Goal: Navigation & Orientation: Understand site structure

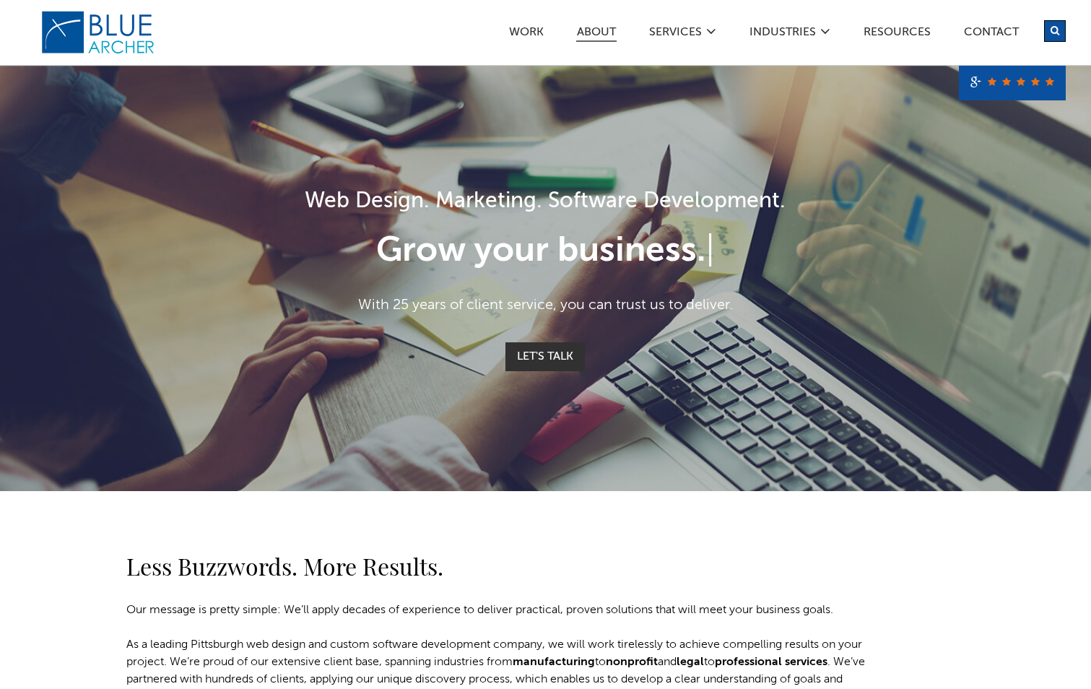
click at [604, 27] on link "ABOUT" at bounding box center [596, 34] width 40 height 15
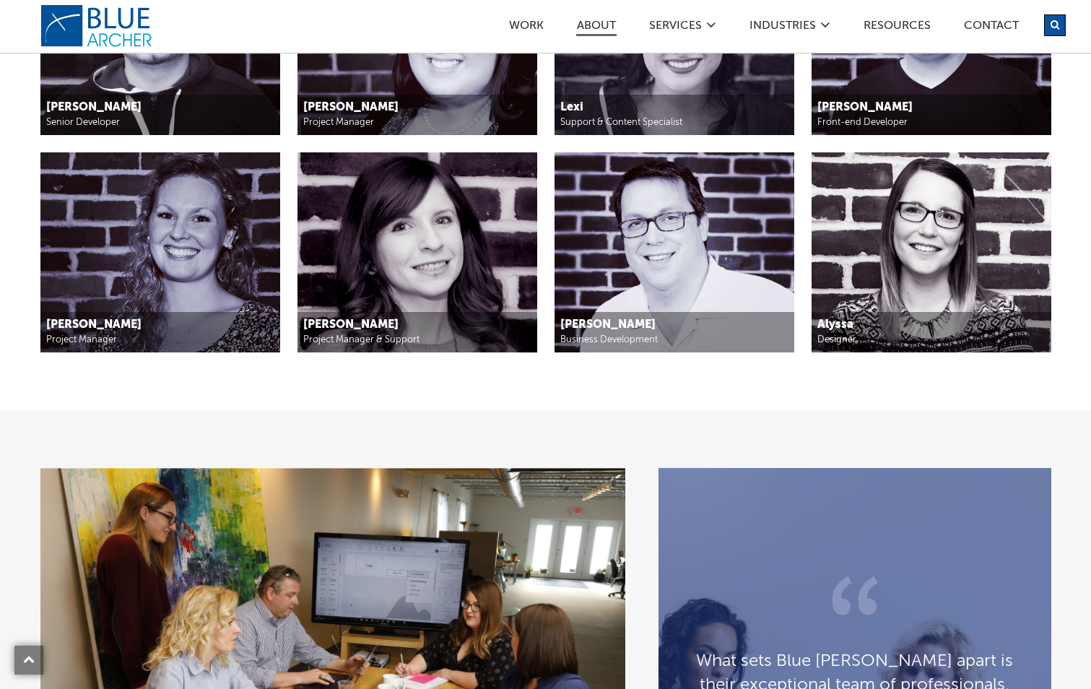
scroll to position [1661, 0]
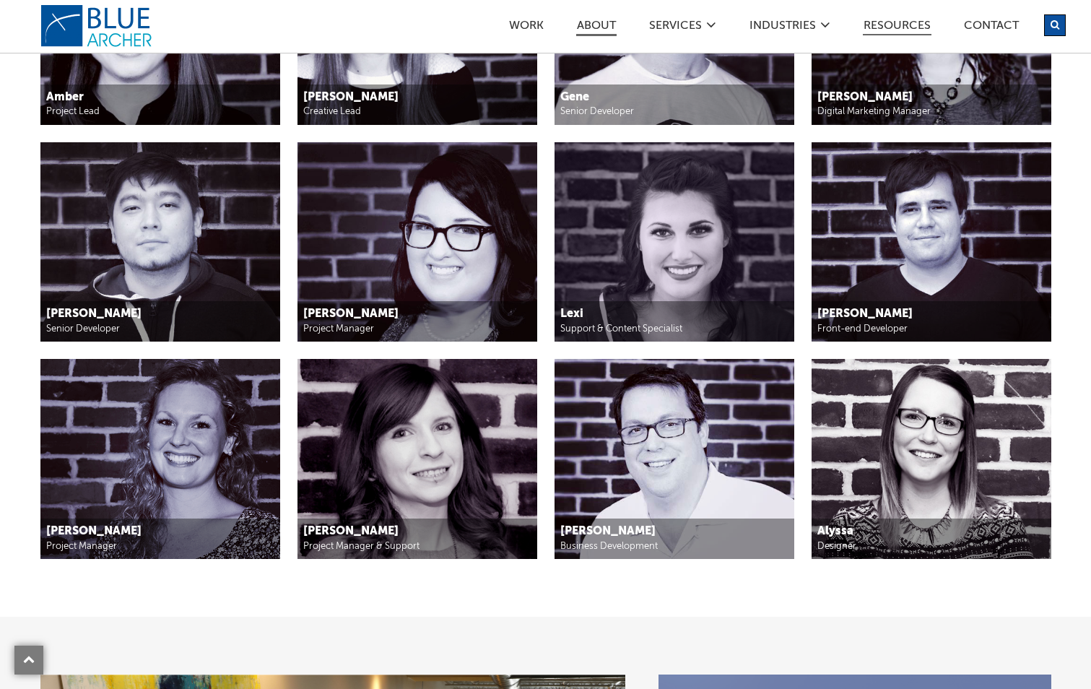
click at [890, 23] on link "Resources" at bounding box center [897, 27] width 69 height 15
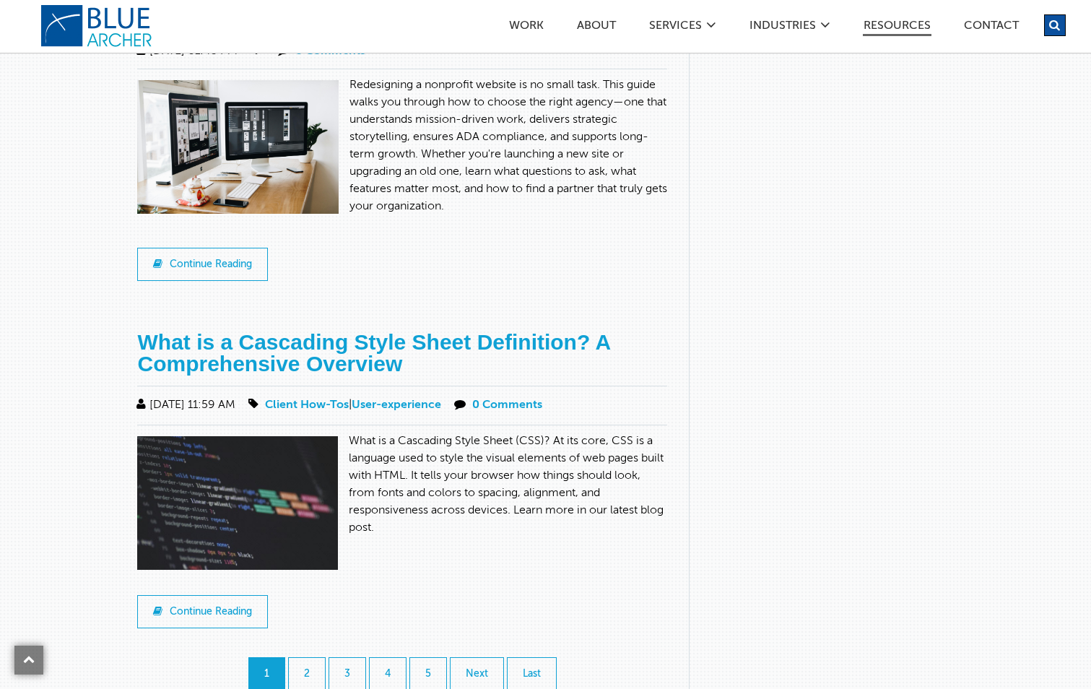
scroll to position [1372, 0]
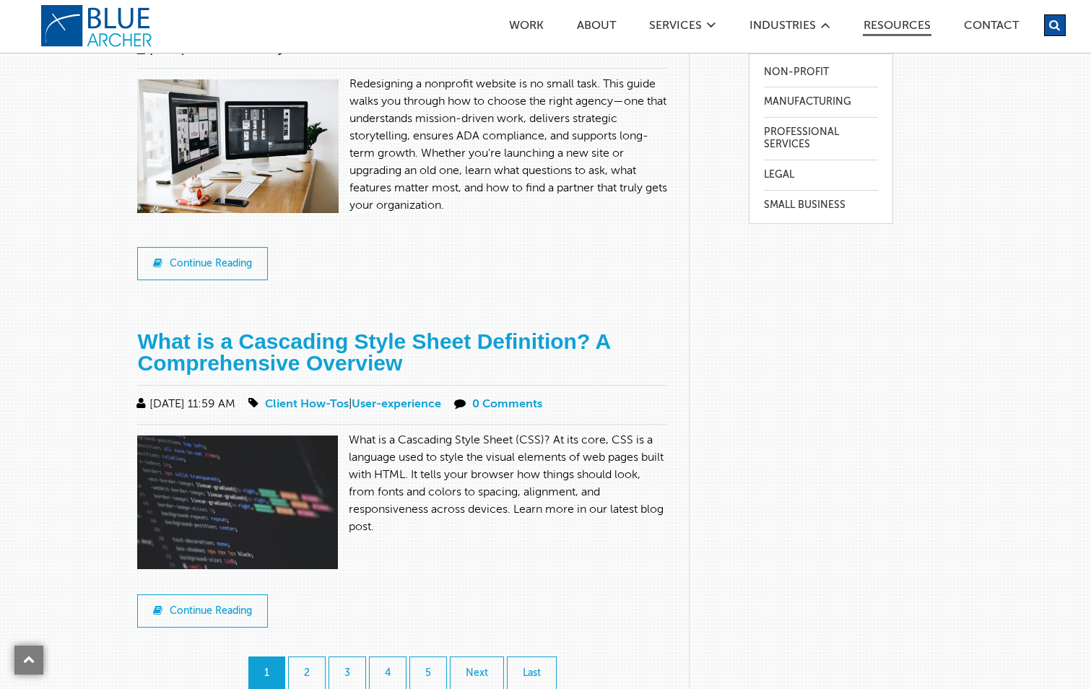
drag, startPoint x: 818, startPoint y: 12, endPoint x: 822, endPoint y: 19, distance: 7.8
click at [822, 19] on div "Work ABOUT SERVICES Digital Strategy Marketing Web Design & Development Custom …" at bounding box center [589, 21] width 953 height 43
drag, startPoint x: 822, startPoint y: 19, endPoint x: 734, endPoint y: 242, distance: 240.1
click at [801, 138] on link "Professional Services" at bounding box center [821, 139] width 114 height 42
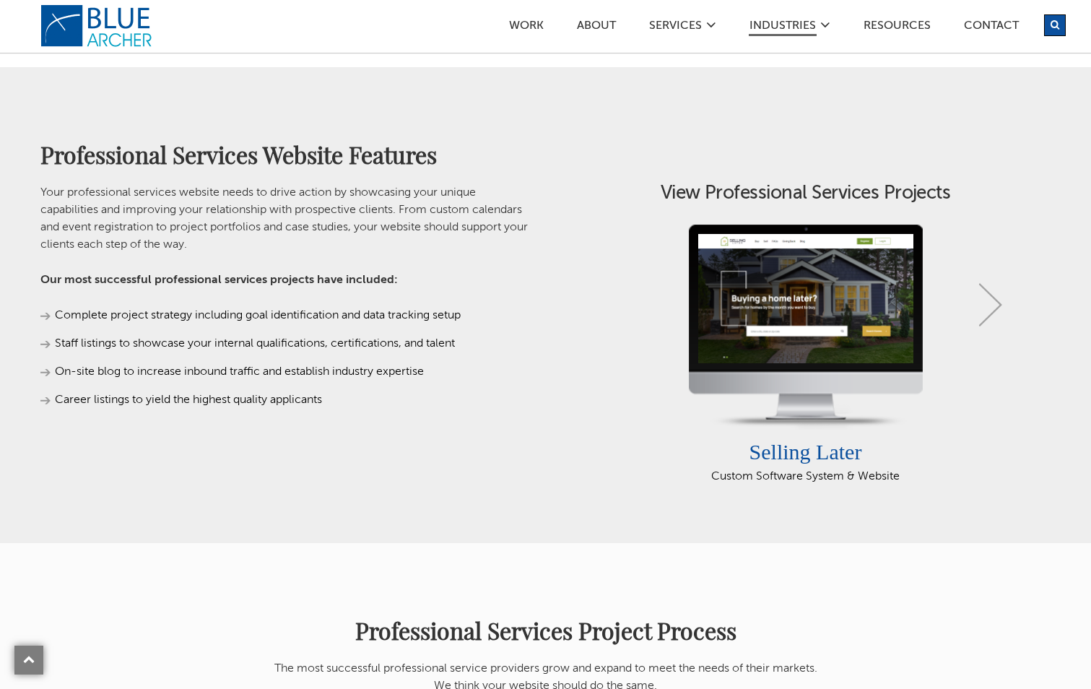
scroll to position [794, 0]
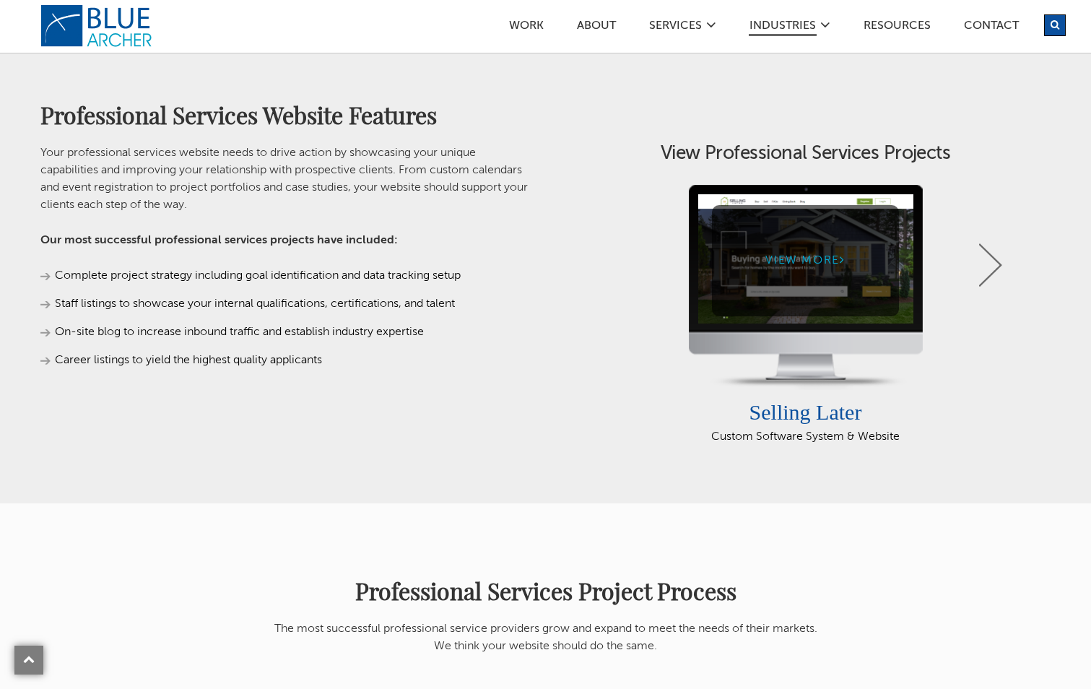
click at [823, 263] on link "View More" at bounding box center [805, 260] width 187 height 110
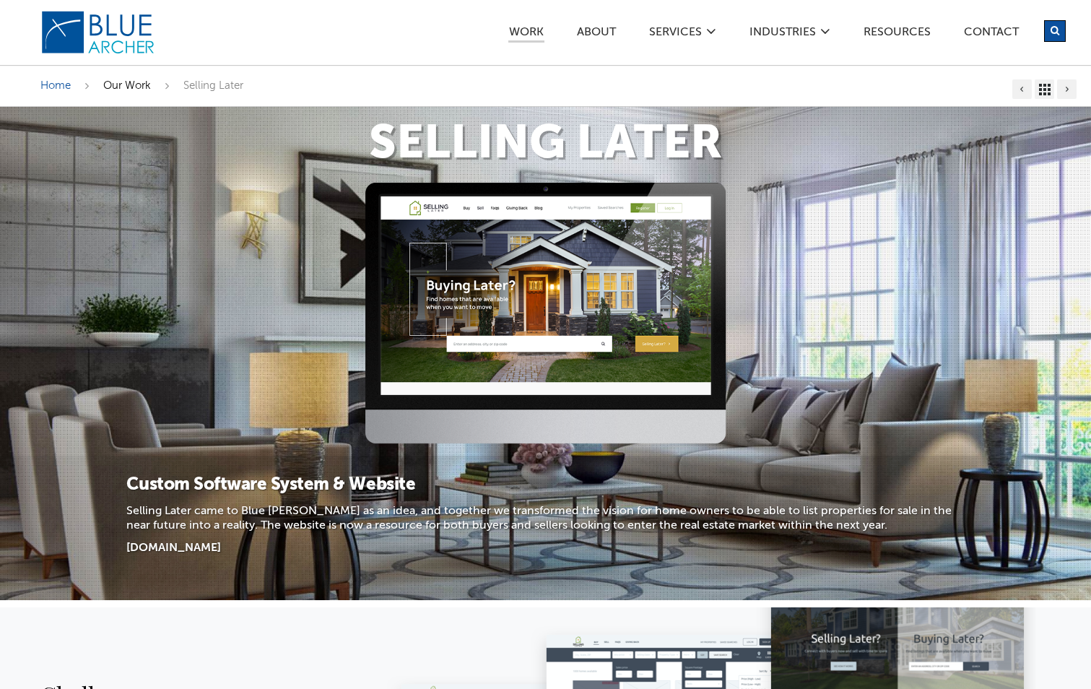
click at [126, 83] on span "Our Work" at bounding box center [127, 85] width 48 height 11
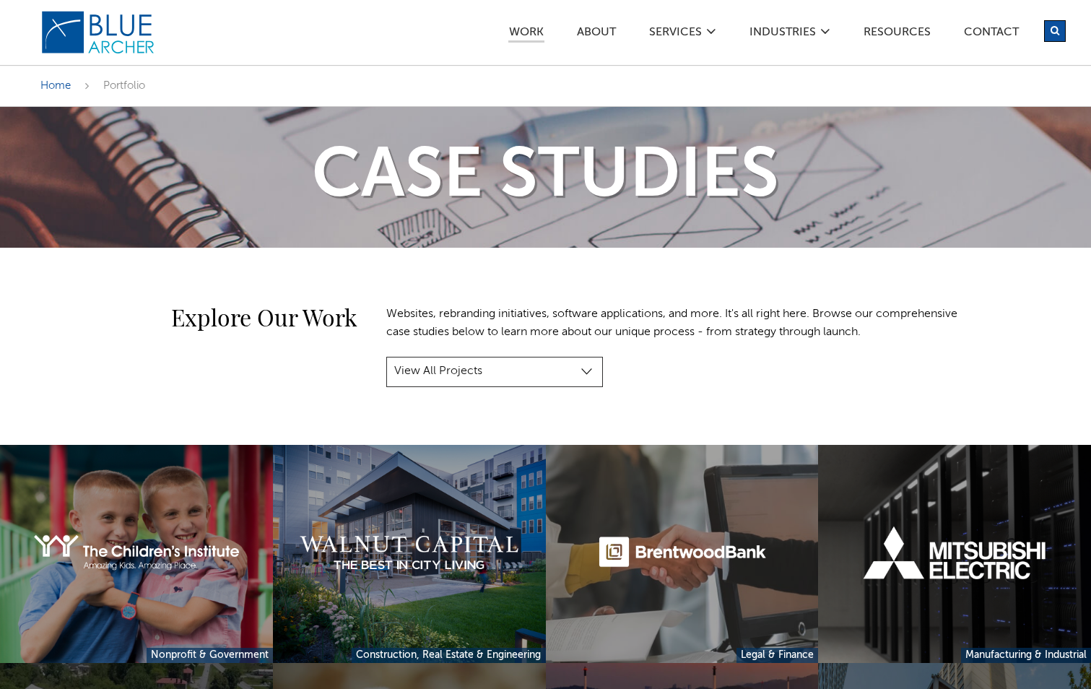
click at [590, 371] on select "View All Projects Manufacturing & Industrial Construction, Real Estate & Engine…" at bounding box center [494, 372] width 217 height 30
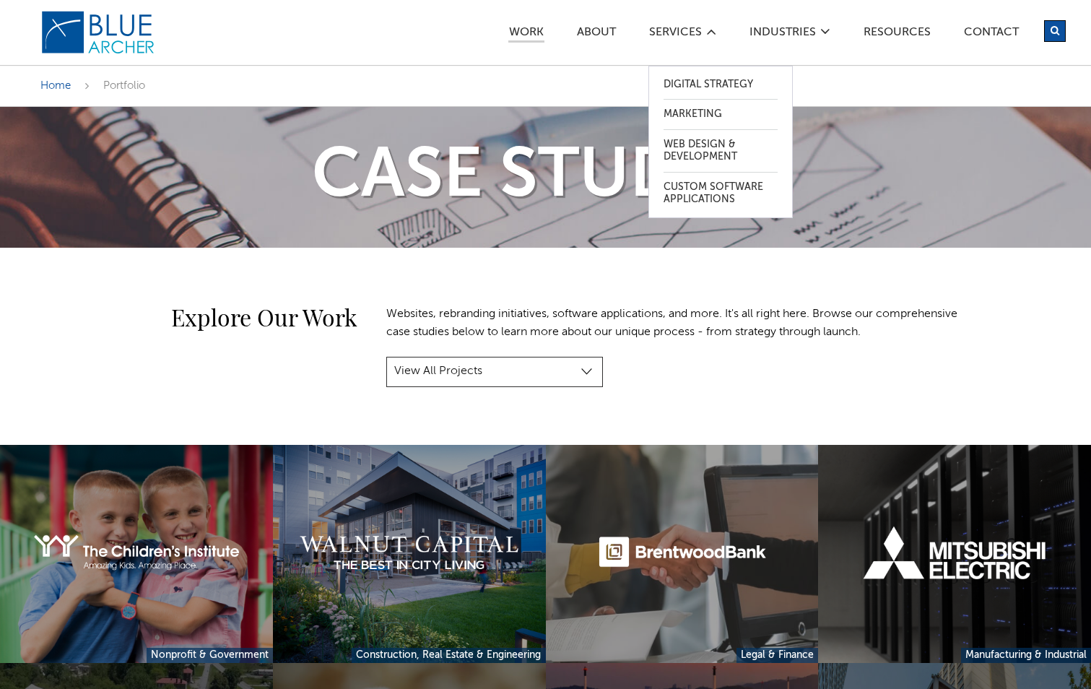
click at [710, 30] on icon at bounding box center [711, 32] width 10 height 12
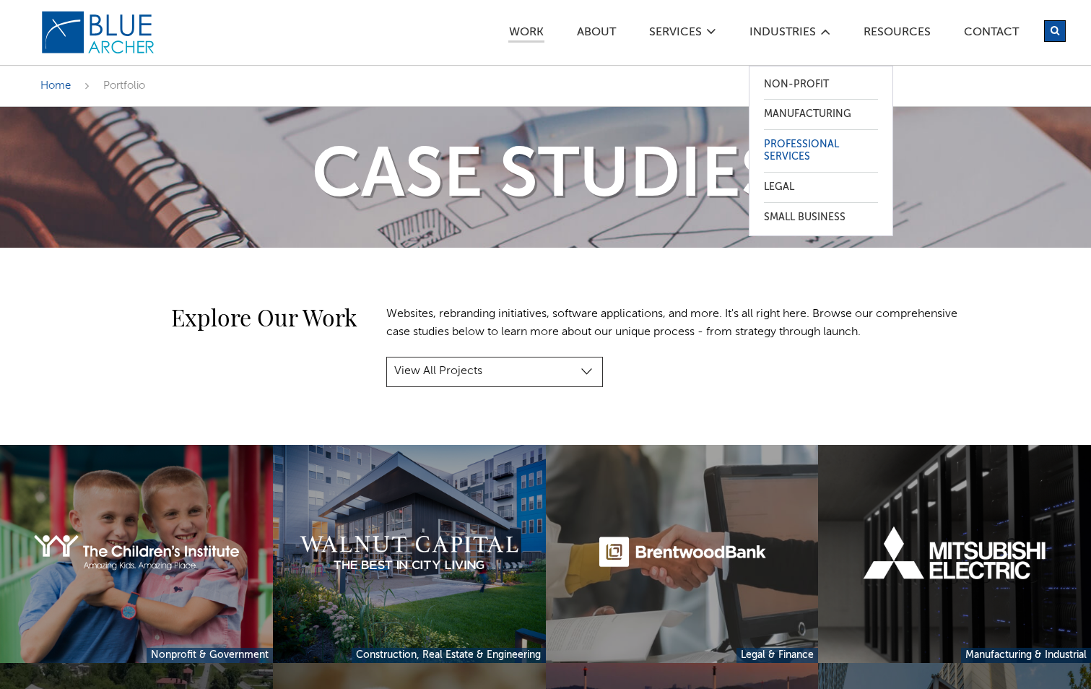
click at [793, 155] on link "Professional Services" at bounding box center [821, 151] width 114 height 42
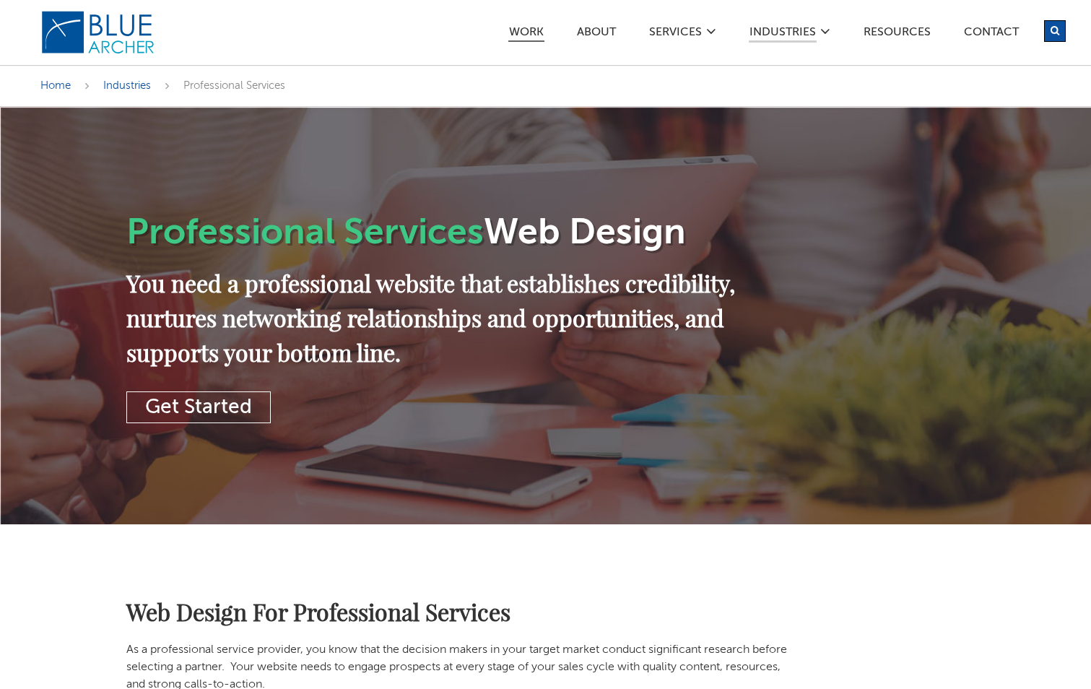
click at [531, 32] on link "Work" at bounding box center [526, 34] width 36 height 15
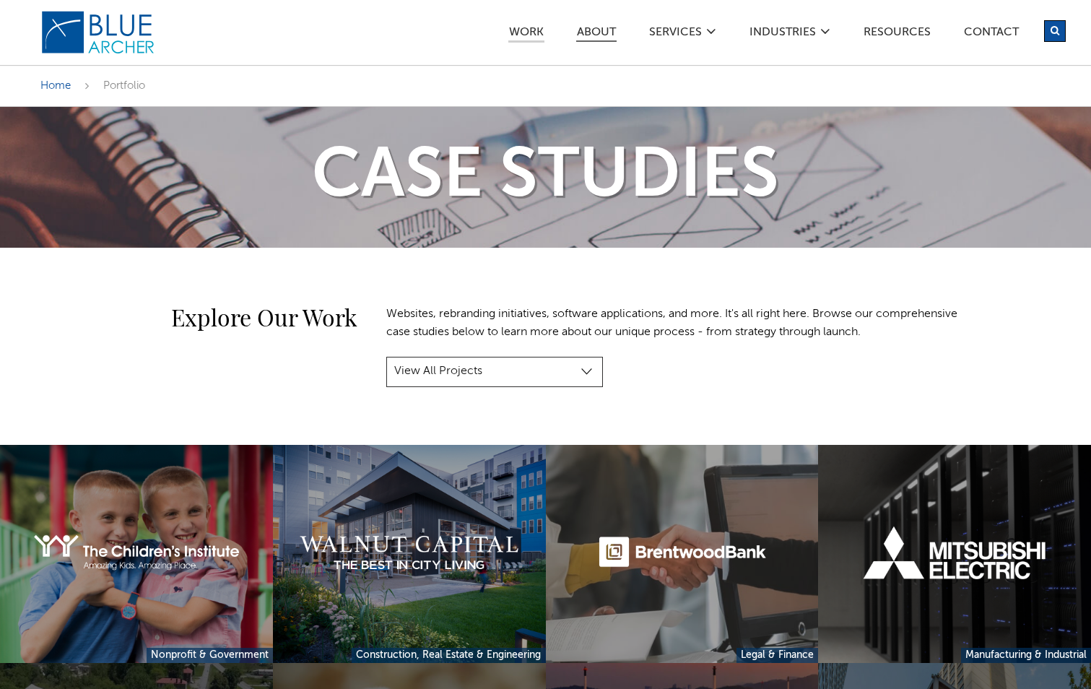
click at [582, 35] on link "ABOUT" at bounding box center [596, 34] width 40 height 15
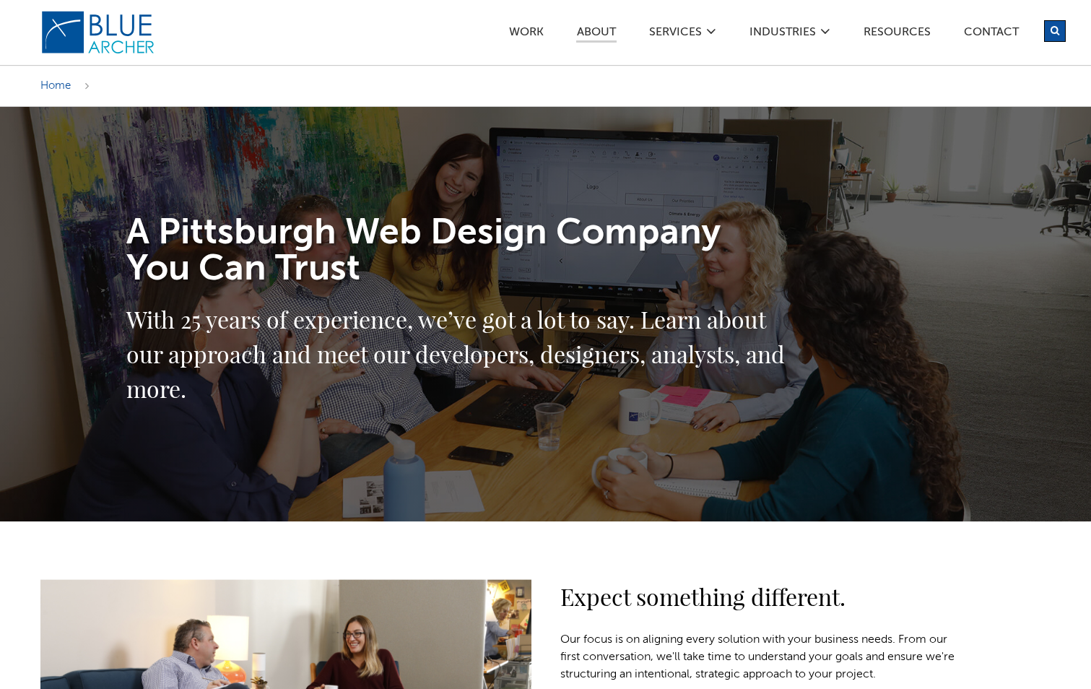
click at [113, 38] on img at bounding box center [98, 32] width 116 height 45
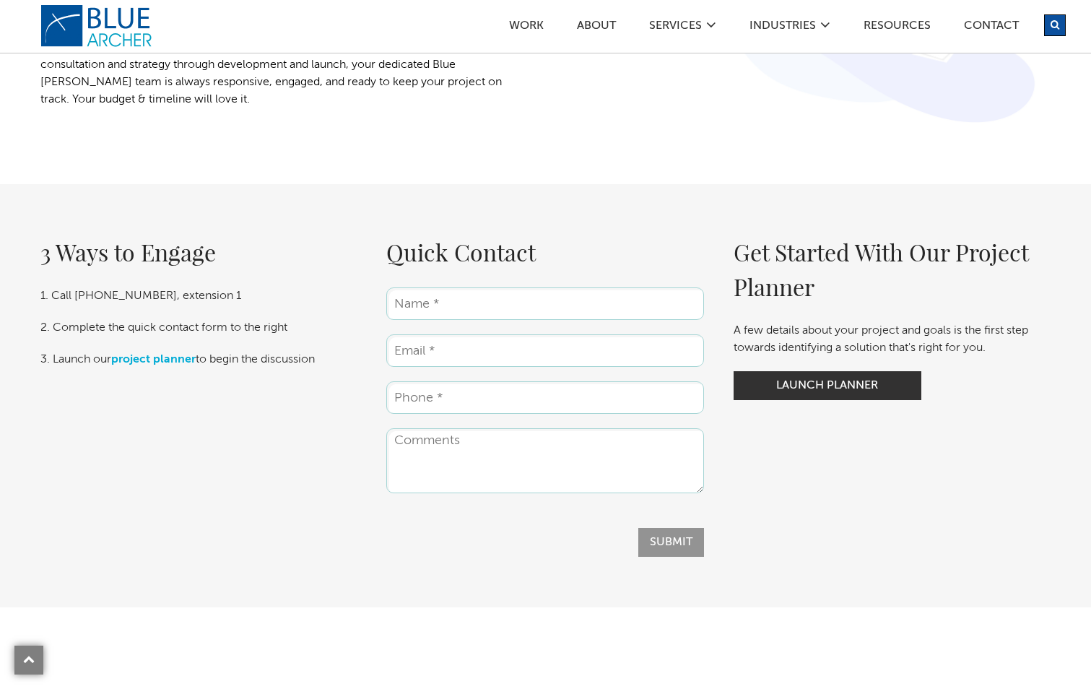
scroll to position [2166, 0]
